Goal: Check status: Verify the current state of an ongoing process or item

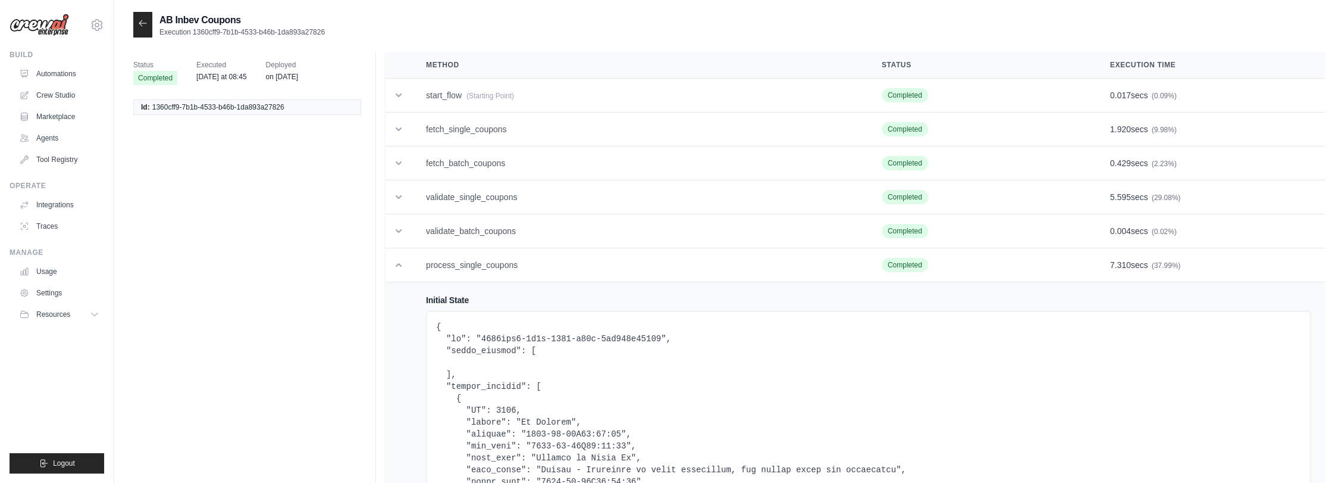
click at [135, 22] on div at bounding box center [142, 25] width 19 height 26
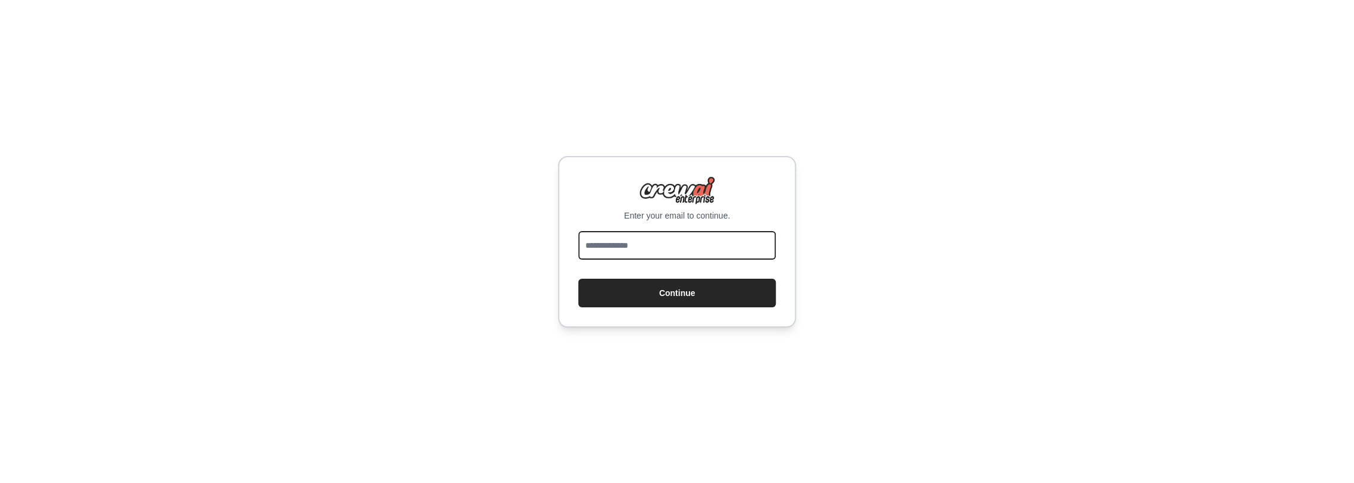
click at [672, 248] on input "email" at bounding box center [677, 245] width 198 height 29
type input "**********"
click at [660, 287] on button "Continue" at bounding box center [677, 292] width 198 height 29
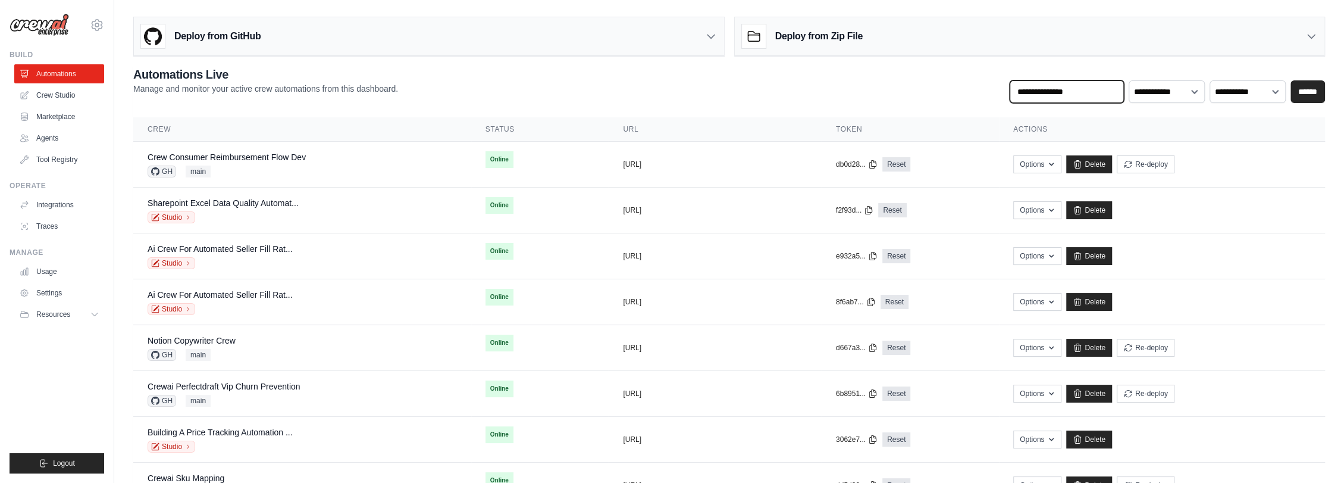
click at [1065, 89] on input "text" at bounding box center [1067, 91] width 114 height 23
click at [1090, 98] on input "******" at bounding box center [1067, 91] width 114 height 23
type input "*"
type input "******"
click at [1300, 85] on input "******" at bounding box center [1308, 91] width 35 height 23
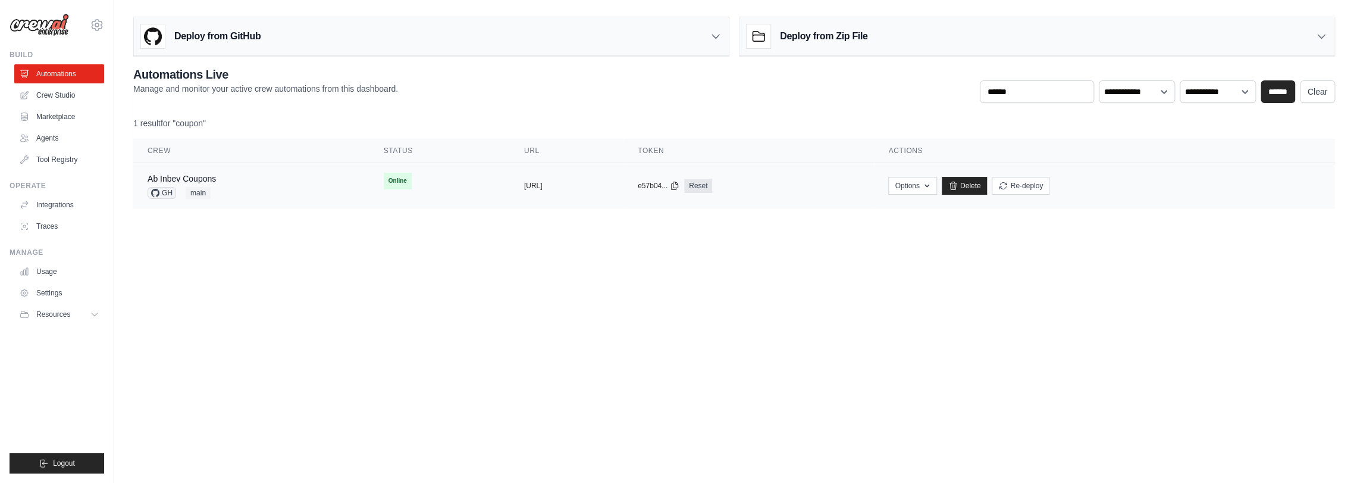
click at [317, 181] on td "Ab Inbev Coupons GH main" at bounding box center [251, 186] width 236 height 46
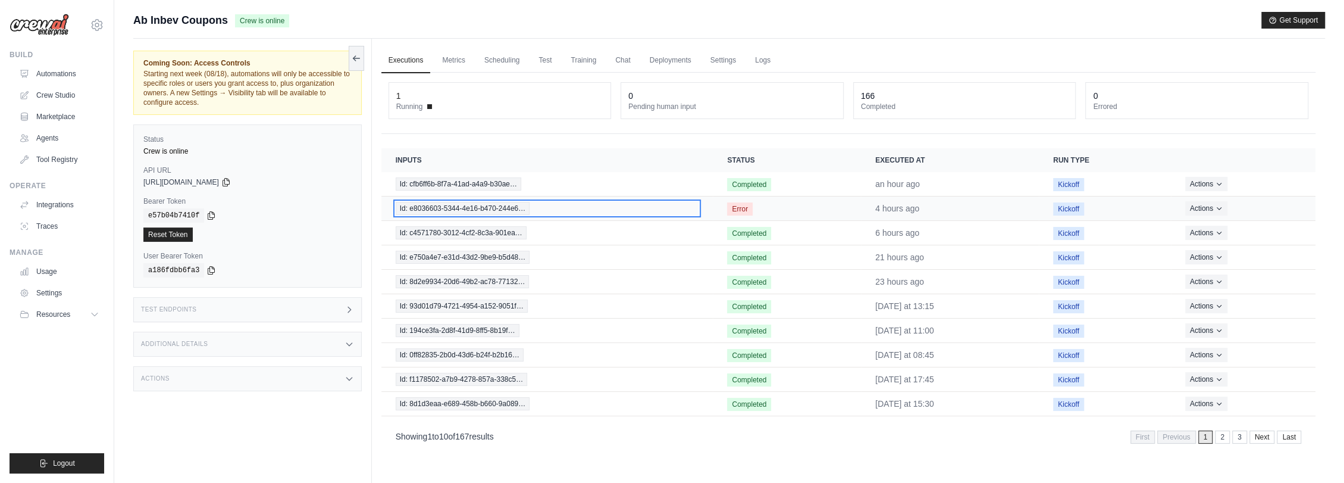
click at [495, 205] on span "Id: e8036603-5344-4e16-b470-244e6…" at bounding box center [463, 208] width 134 height 13
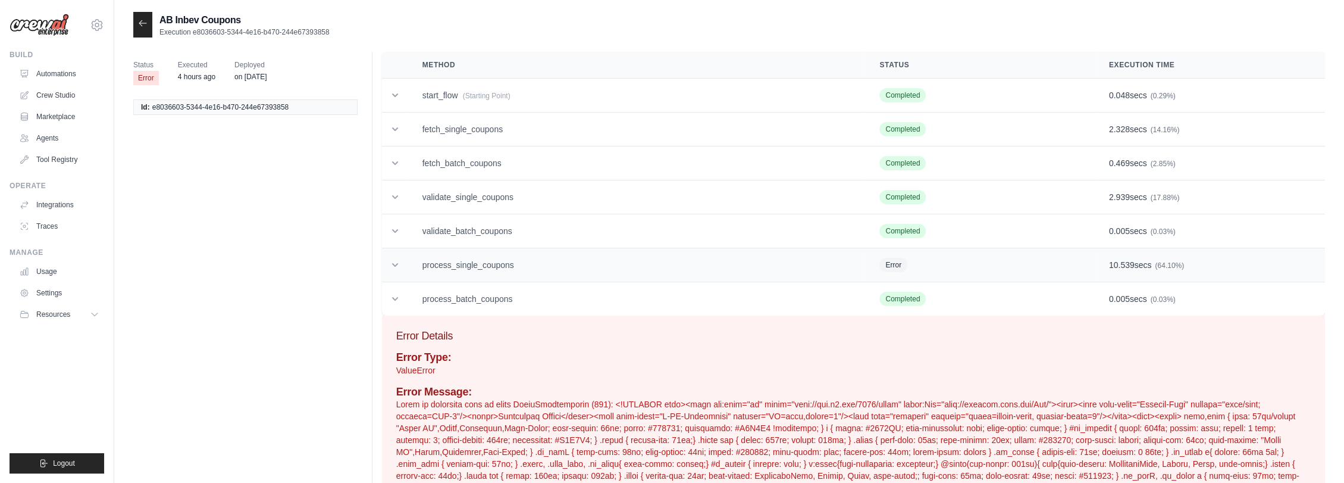
click at [486, 254] on td "process_single_coupons" at bounding box center [637, 265] width 458 height 34
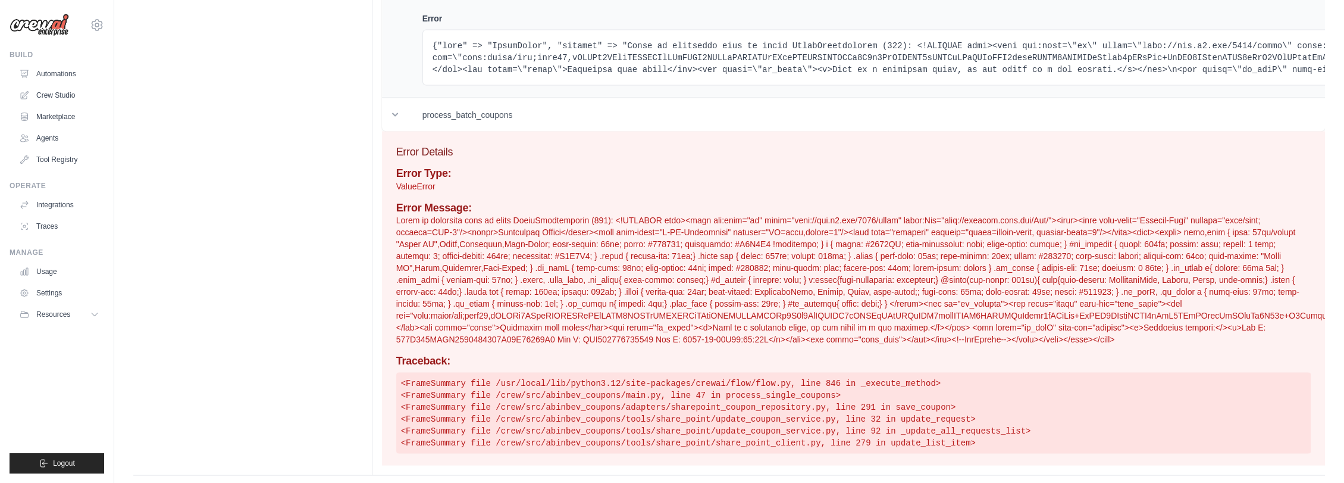
scroll to position [1985, 0]
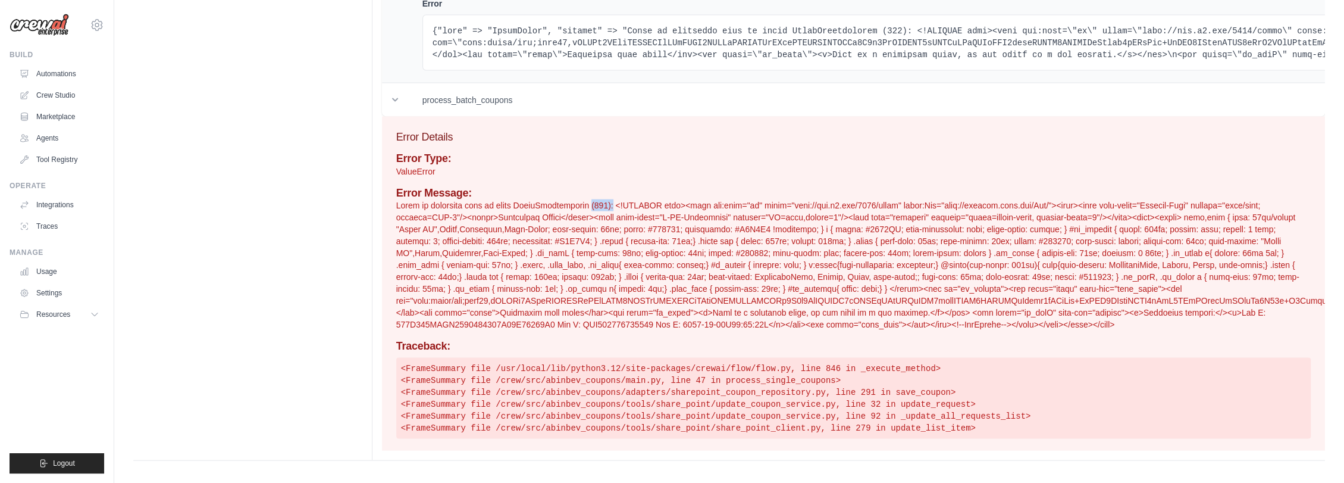
drag, startPoint x: 580, startPoint y: 204, endPoint x: 600, endPoint y: 204, distance: 20.2
click at [600, 204] on p at bounding box center [853, 264] width 915 height 131
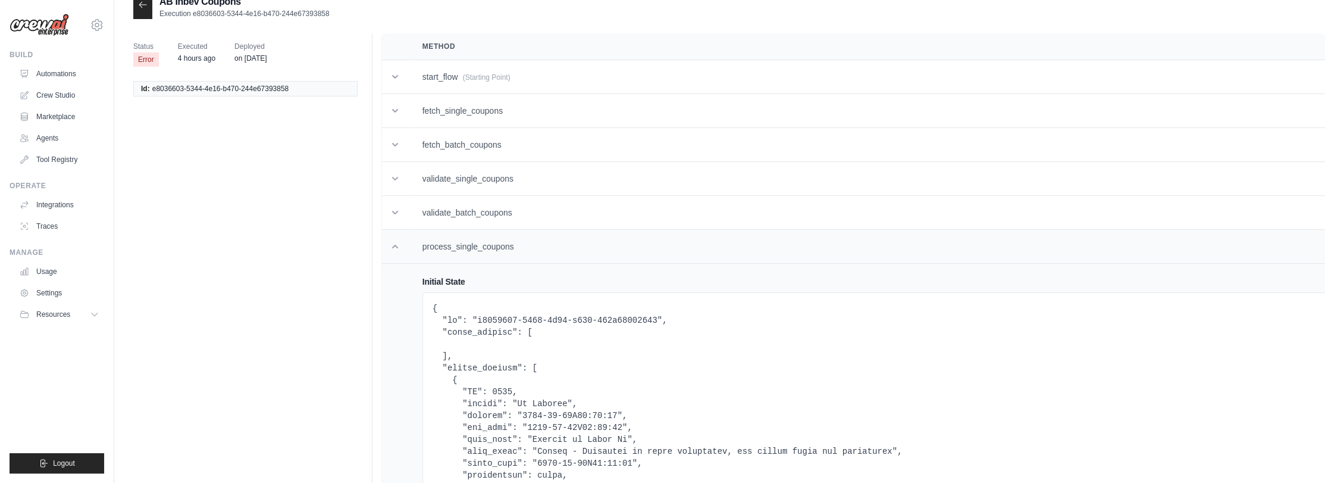
scroll to position [0, 0]
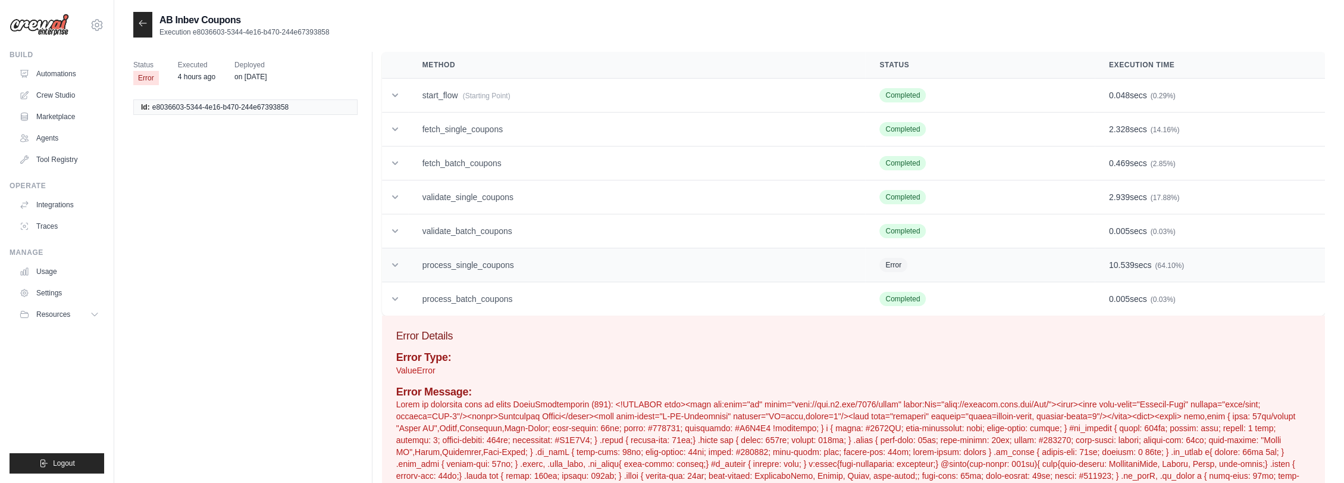
click at [555, 259] on td "process_single_coupons" at bounding box center [637, 265] width 458 height 34
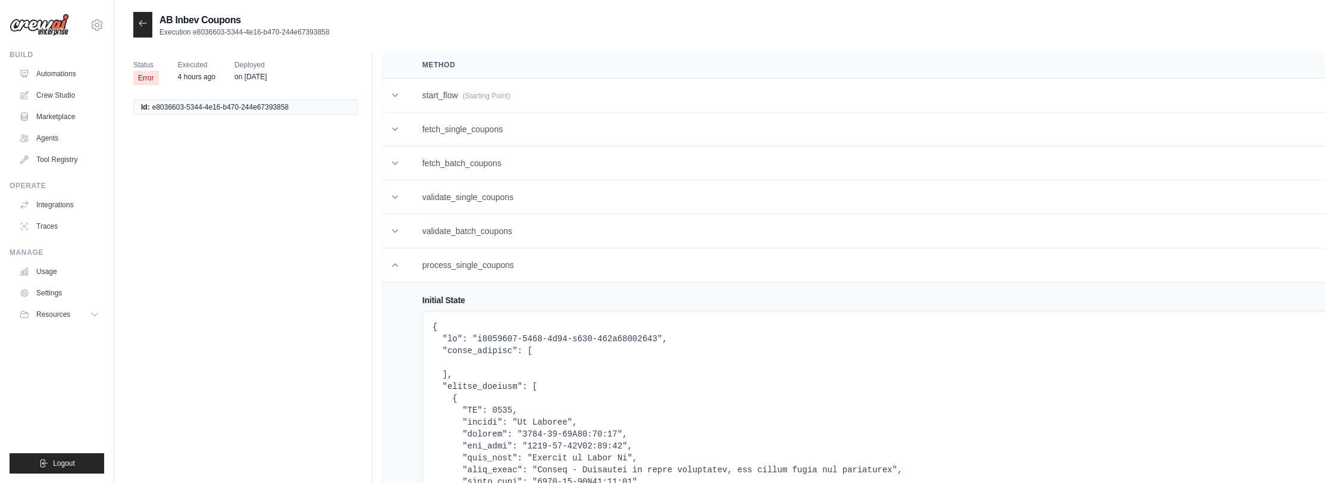
click at [148, 22] on div at bounding box center [142, 25] width 19 height 26
click at [144, 24] on icon at bounding box center [143, 23] width 10 height 10
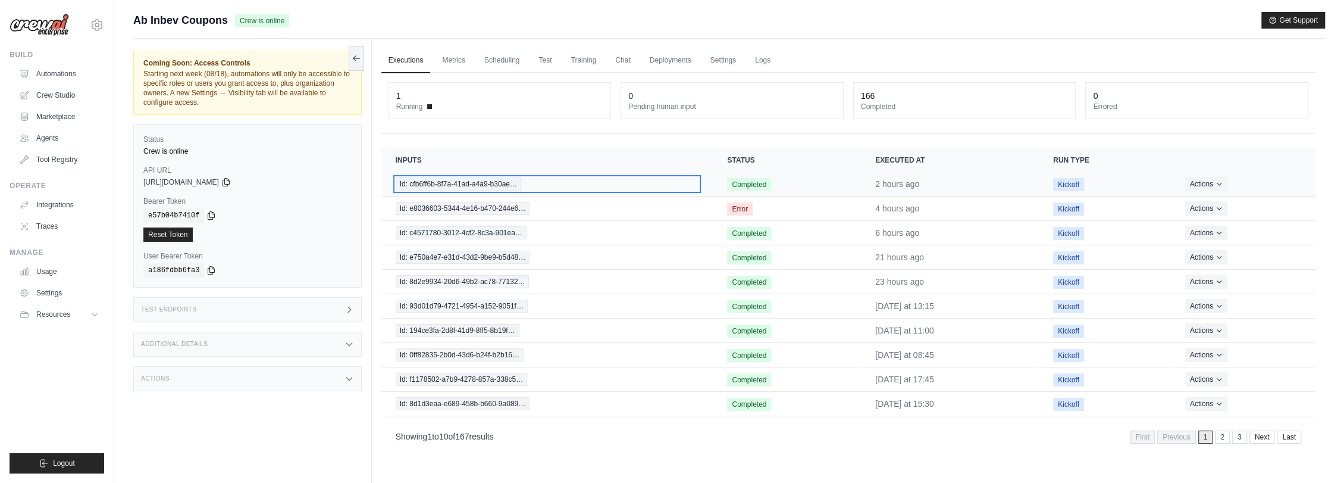
click at [508, 180] on span "Id: cfb6ff6b-8f7a-41ad-a4a9-b30ae…" at bounding box center [459, 183] width 126 height 13
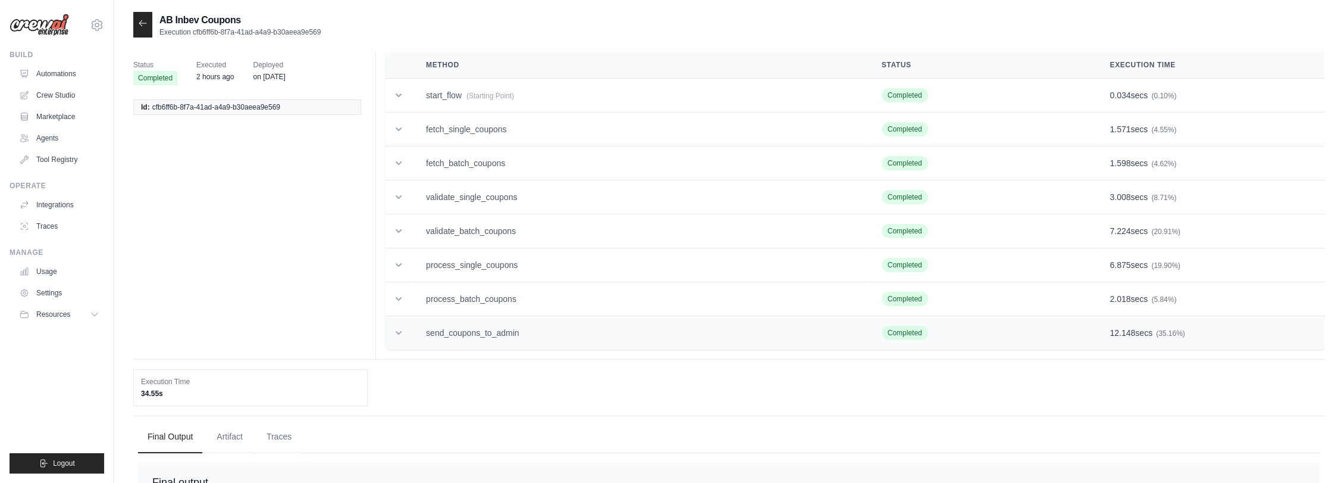
click at [547, 330] on td "send_coupons_to_admin" at bounding box center [640, 333] width 456 height 34
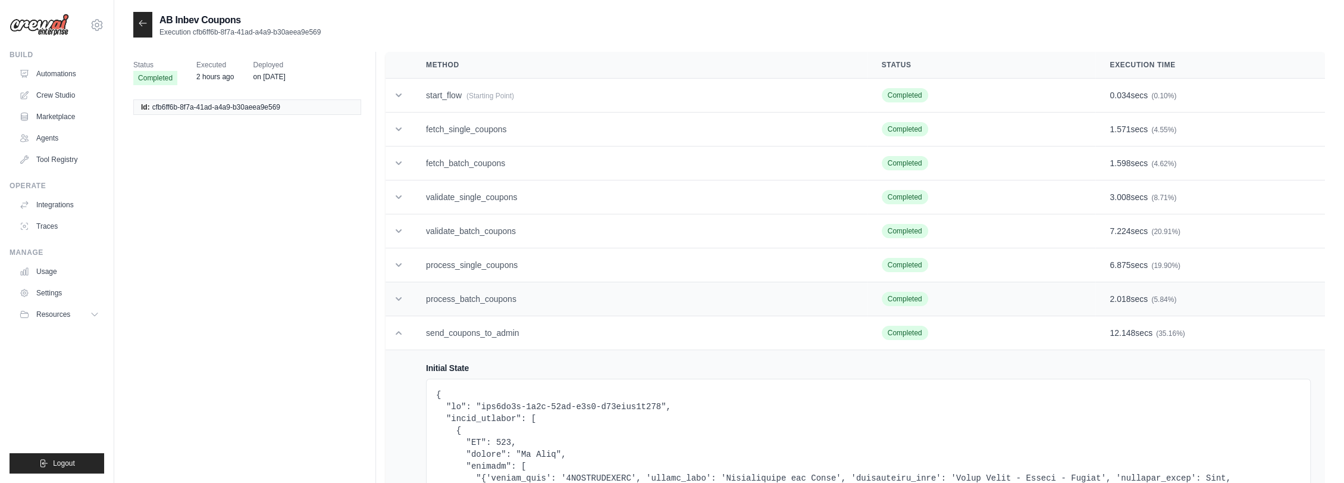
click at [537, 296] on td "process_batch_coupons" at bounding box center [640, 299] width 456 height 34
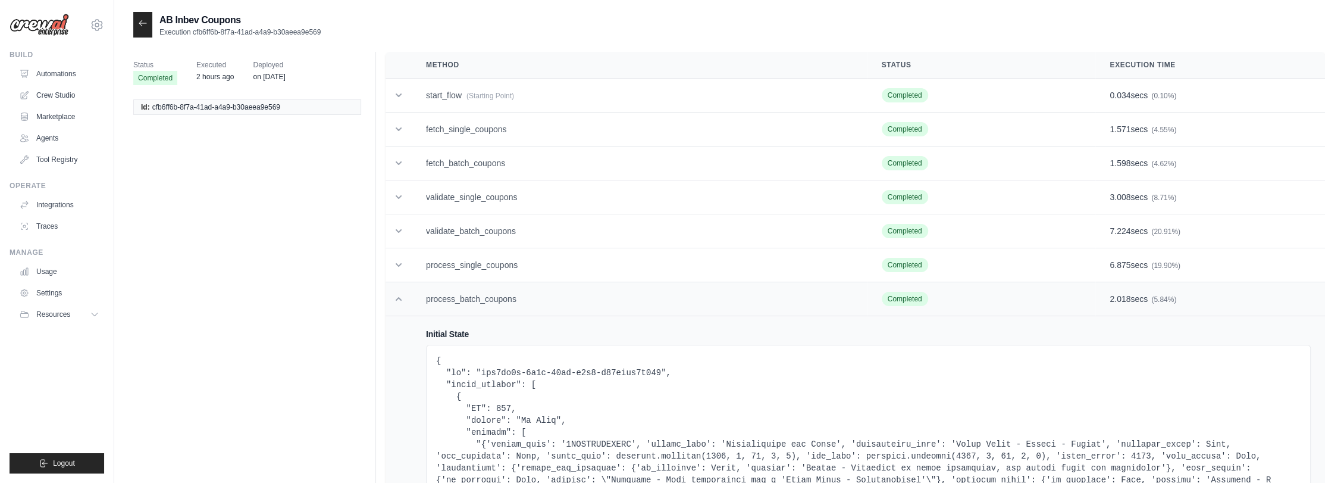
click at [450, 295] on td "process_batch_coupons" at bounding box center [640, 299] width 456 height 34
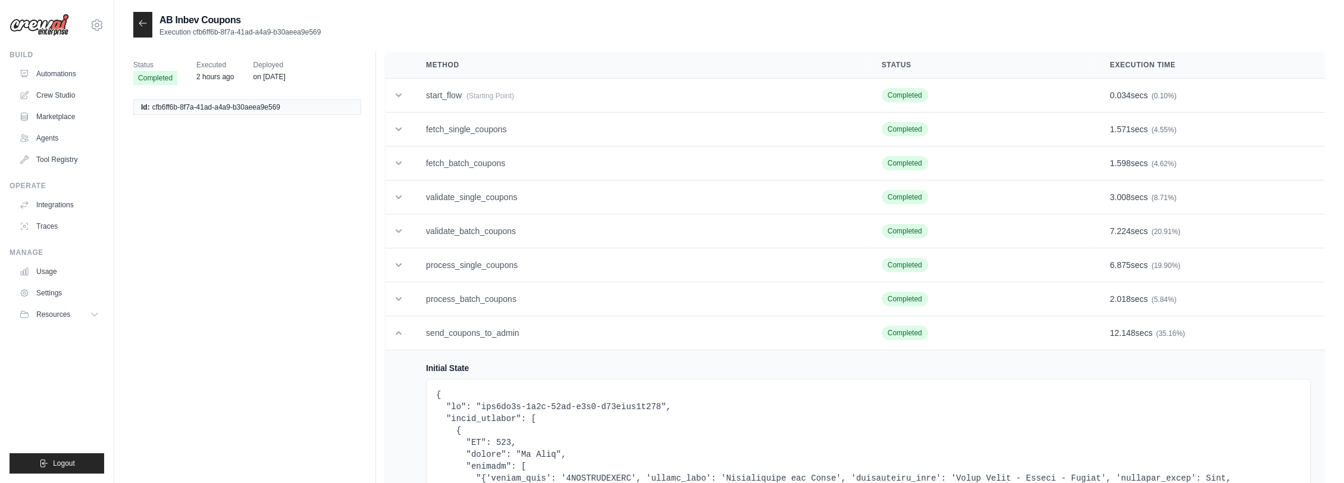
click at [137, 22] on div at bounding box center [142, 25] width 19 height 26
click at [876, 23] on div "AB Inbev Coupons Execution cfb6ff6b-8f7a-41ad-a4a9-b30aeea9e569" at bounding box center [729, 25] width 1192 height 26
